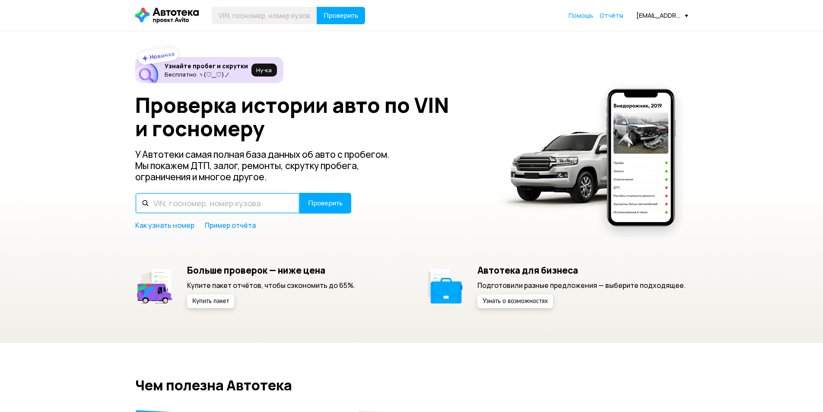
drag, startPoint x: 0, startPoint y: 0, endPoint x: 226, endPoint y: 213, distance: 310.6
click at [226, 213] on input "text" at bounding box center [217, 203] width 165 height 21
type input "Е790ЕК147"
click at [299, 193] on button "Проверить" at bounding box center [325, 203] width 52 height 21
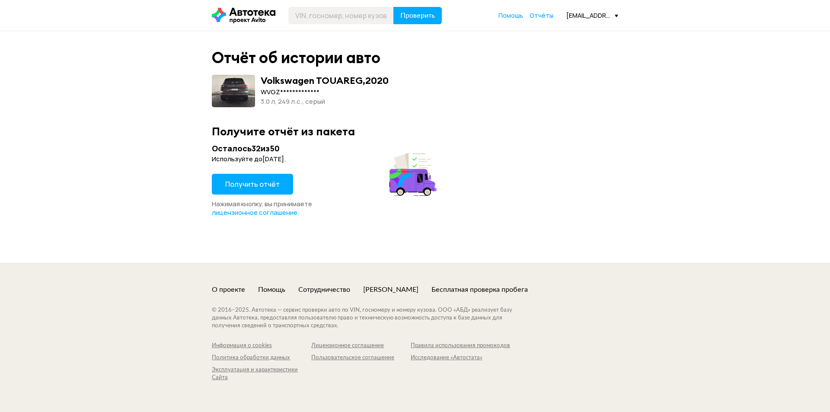
click at [258, 179] on span "Получить отчёт" at bounding box center [252, 184] width 54 height 10
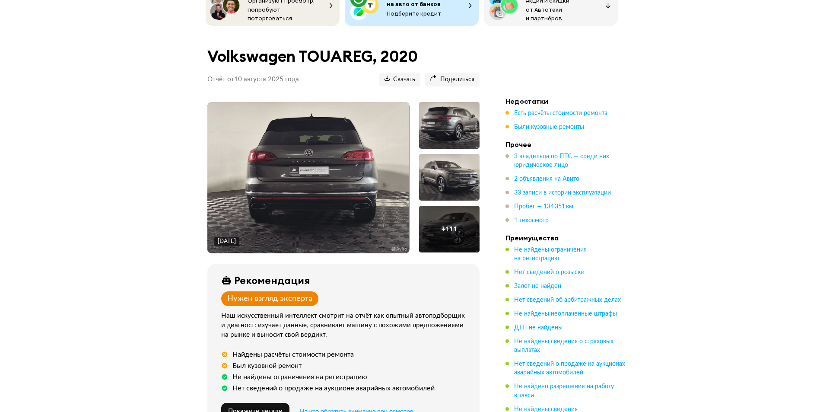
scroll to position [86, 0]
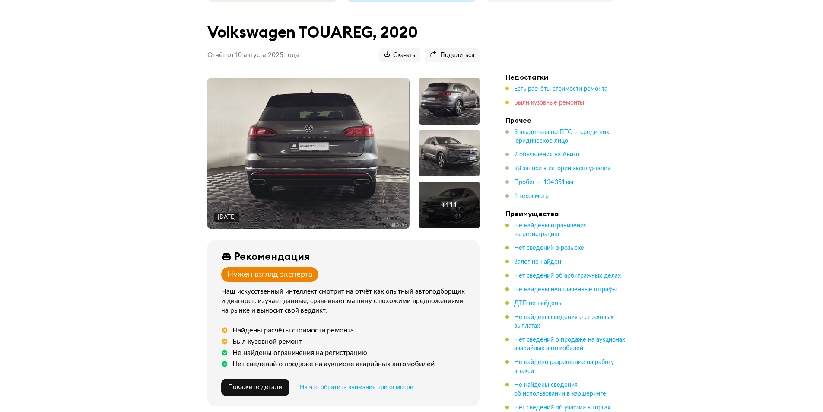
click at [551, 100] on span "Были кузовные ремонты" at bounding box center [549, 103] width 70 height 6
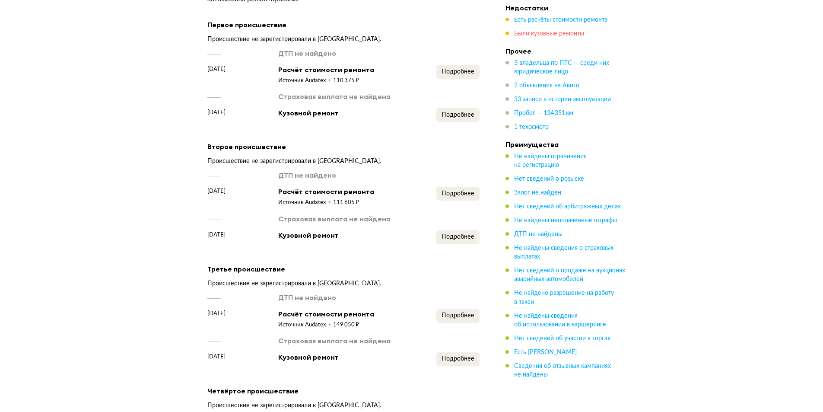
scroll to position [1495, 0]
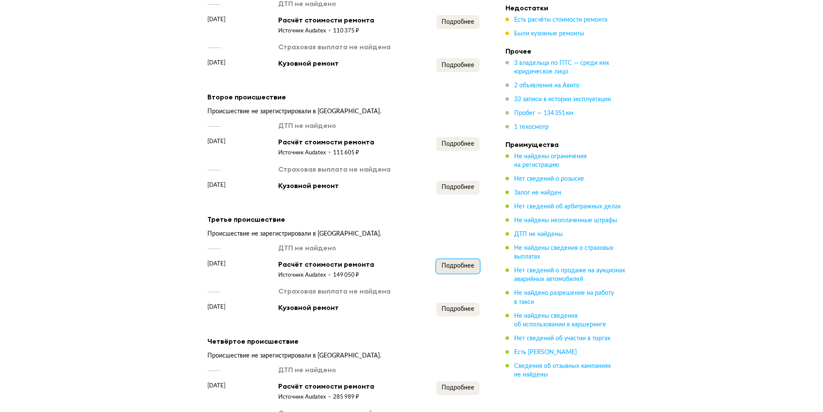
click at [452, 263] on span "Подробнее" at bounding box center [458, 266] width 33 height 6
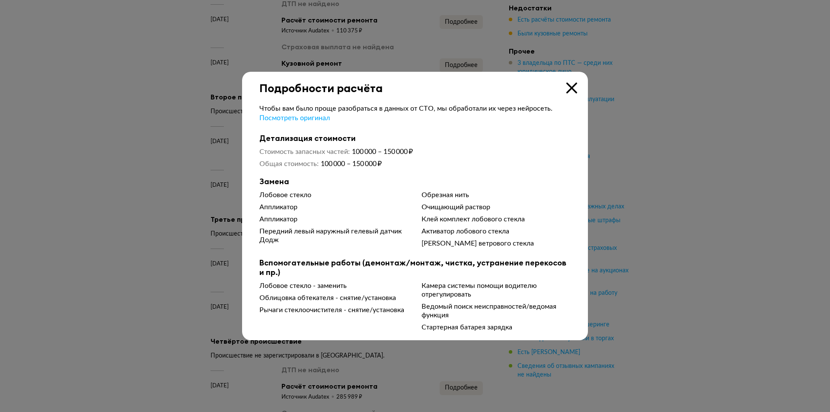
click at [571, 86] on icon at bounding box center [571, 88] width 11 height 11
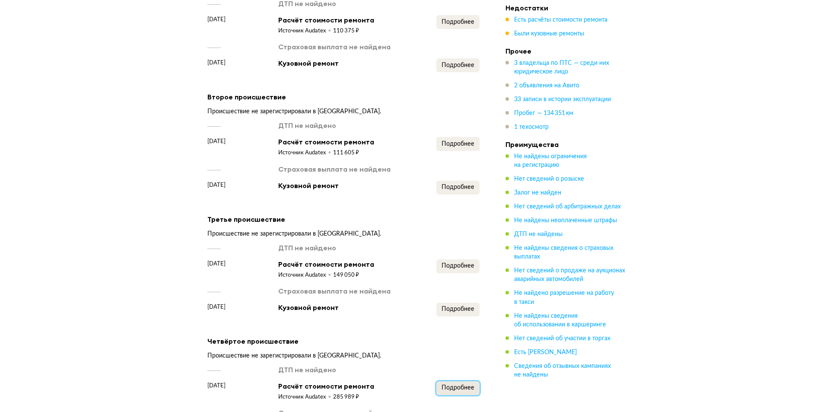
click at [447, 385] on span "Подробнее" at bounding box center [458, 388] width 33 height 6
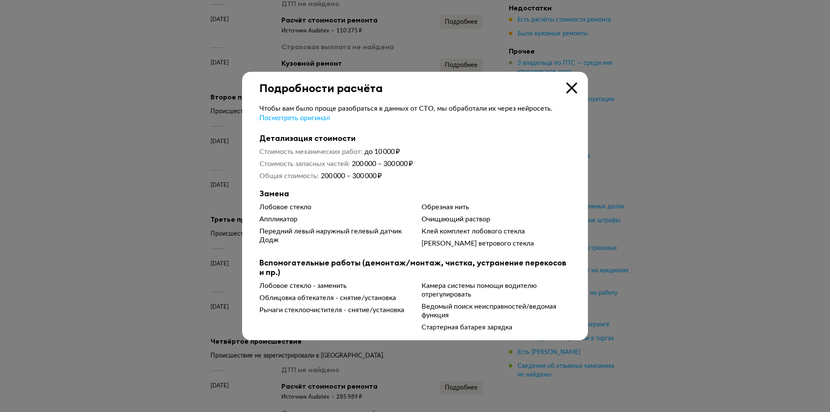
click at [567, 86] on icon at bounding box center [571, 88] width 11 height 11
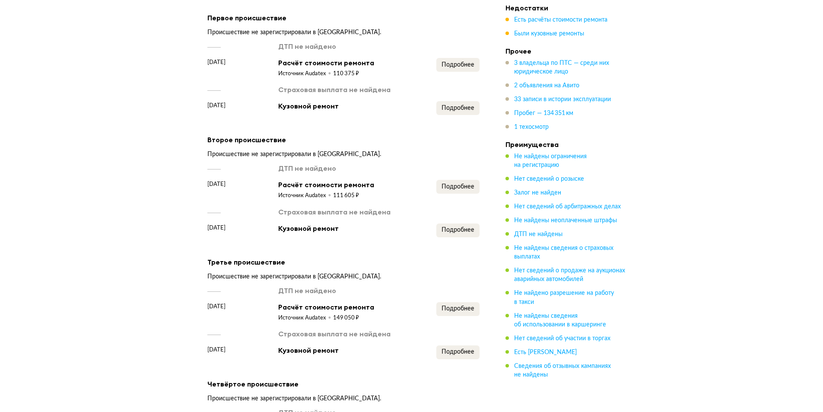
scroll to position [1452, 0]
click at [467, 184] on span "Подробнее" at bounding box center [458, 187] width 33 height 6
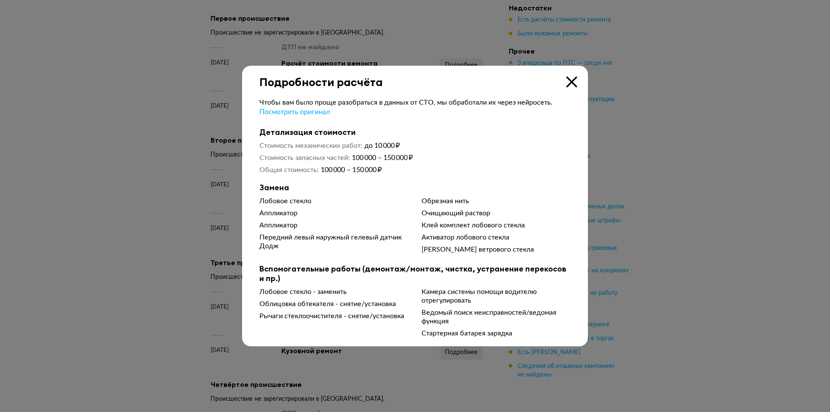
click at [573, 79] on icon at bounding box center [571, 81] width 11 height 11
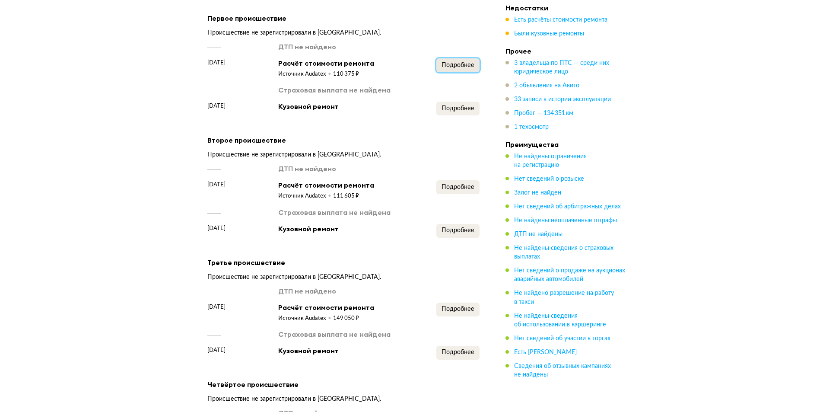
click at [463, 62] on span "Подробнее" at bounding box center [458, 65] width 33 height 6
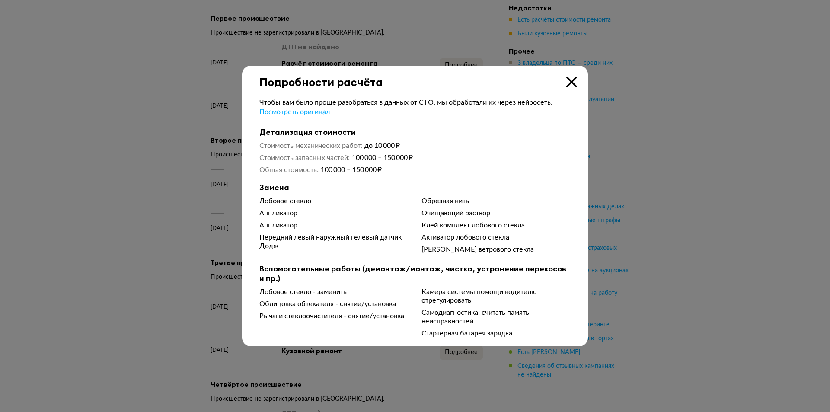
click at [569, 82] on icon at bounding box center [571, 81] width 11 height 11
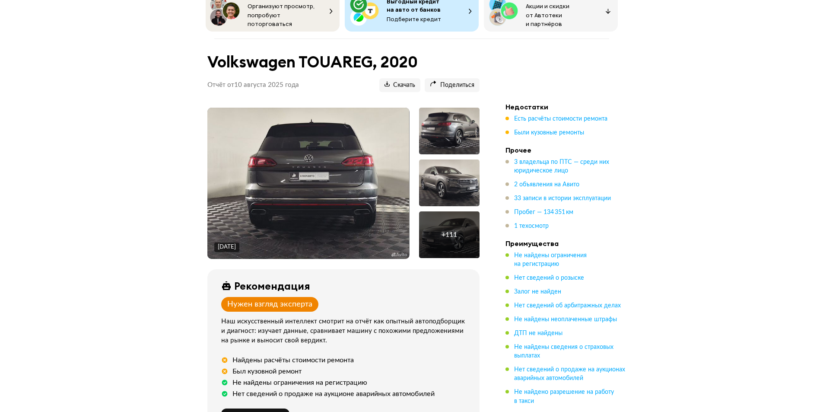
scroll to position [0, 0]
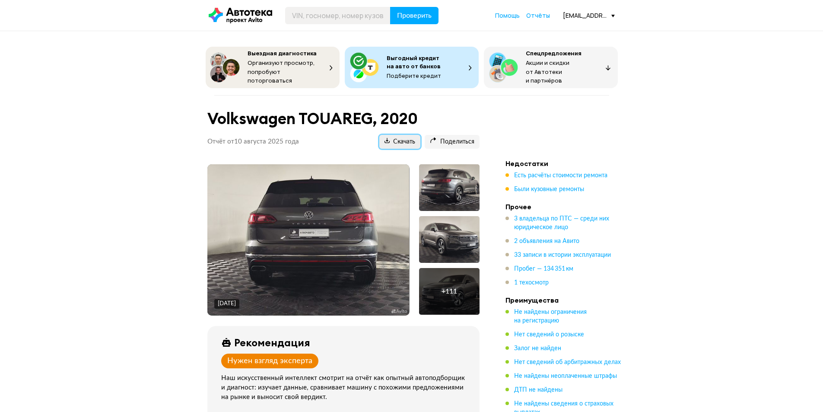
click at [407, 140] on span "Скачать" at bounding box center [400, 142] width 31 height 8
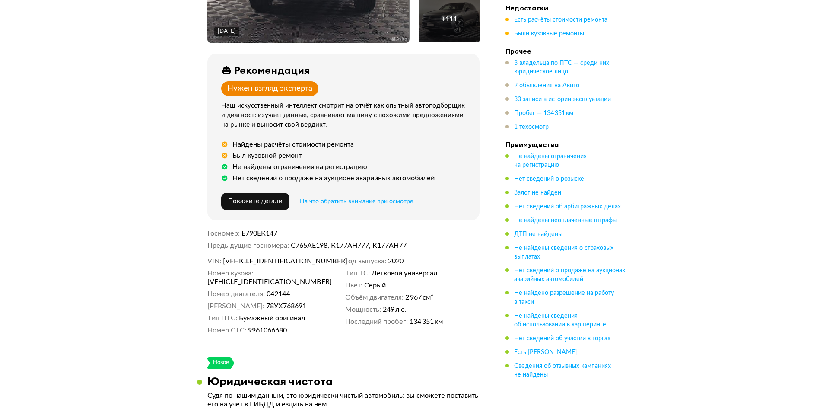
scroll to position [86, 0]
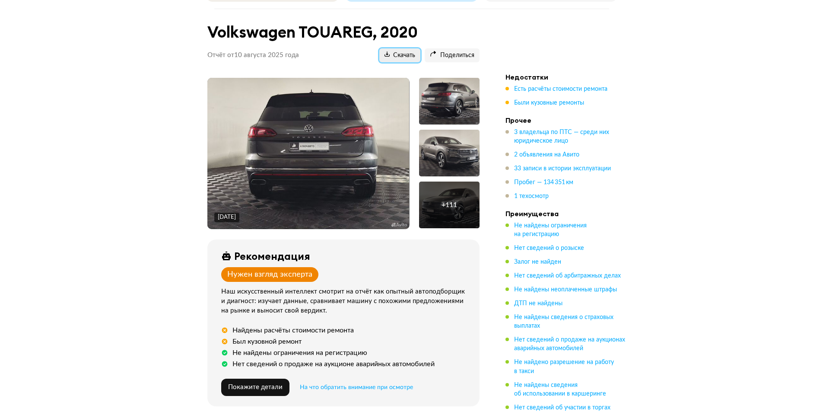
click at [407, 53] on span "Скачать" at bounding box center [400, 55] width 31 height 8
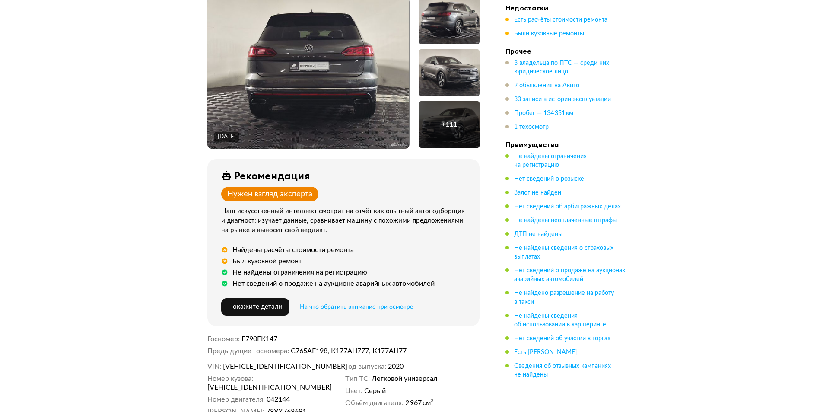
scroll to position [259, 0]
